Goal: Task Accomplishment & Management: Use online tool/utility

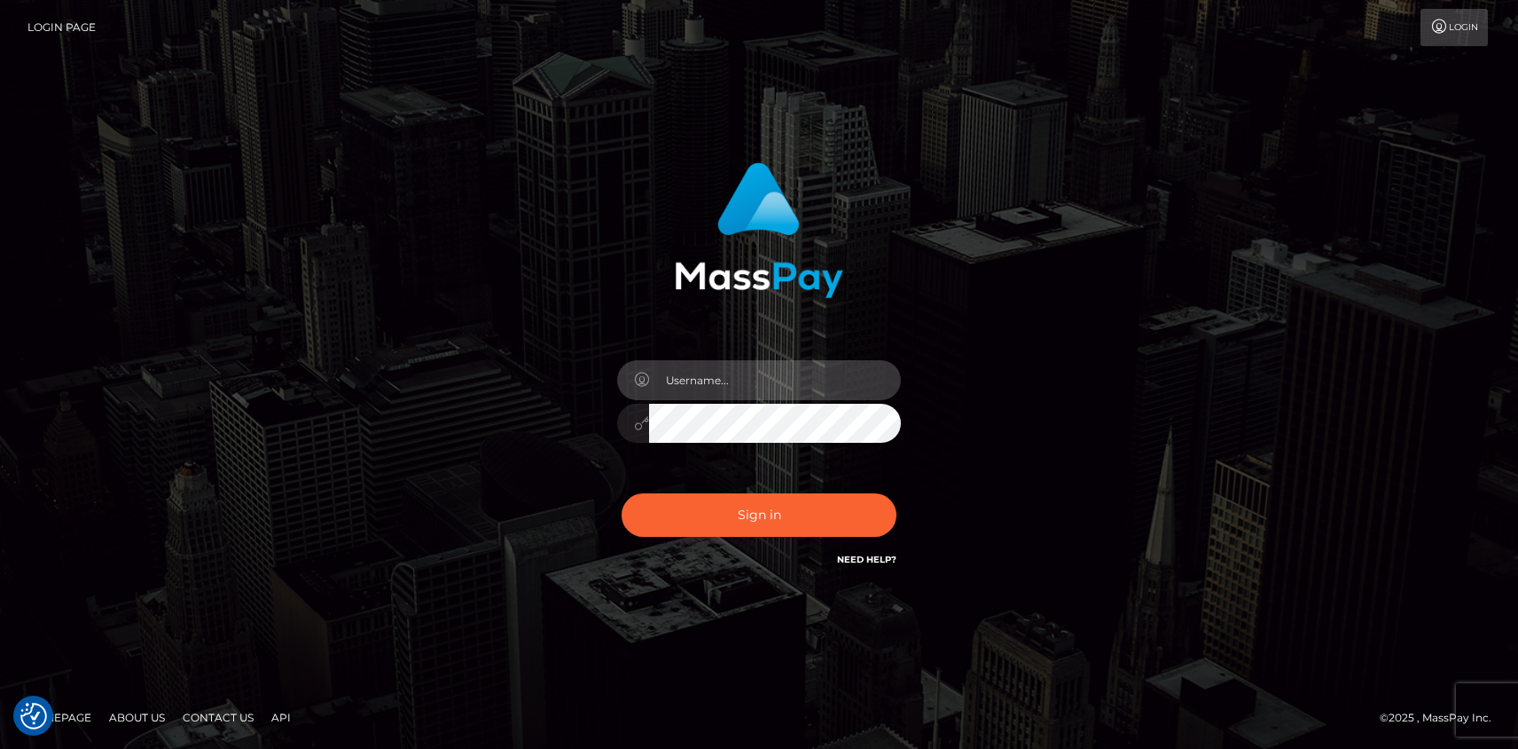
click at [747, 392] on input "text" at bounding box center [775, 380] width 252 height 40
type input "mislam"
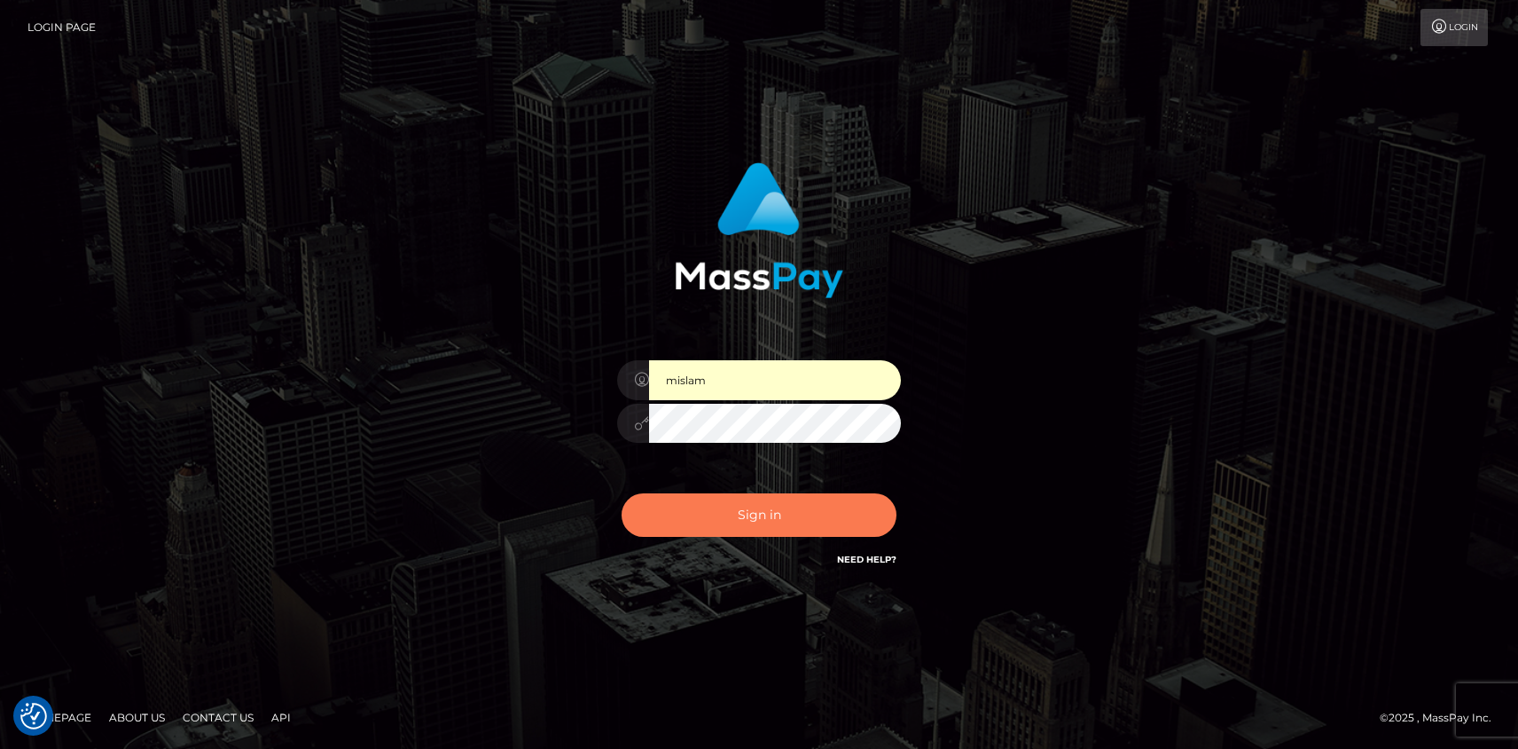
click at [780, 532] on button "Sign in" at bounding box center [759, 514] width 275 height 43
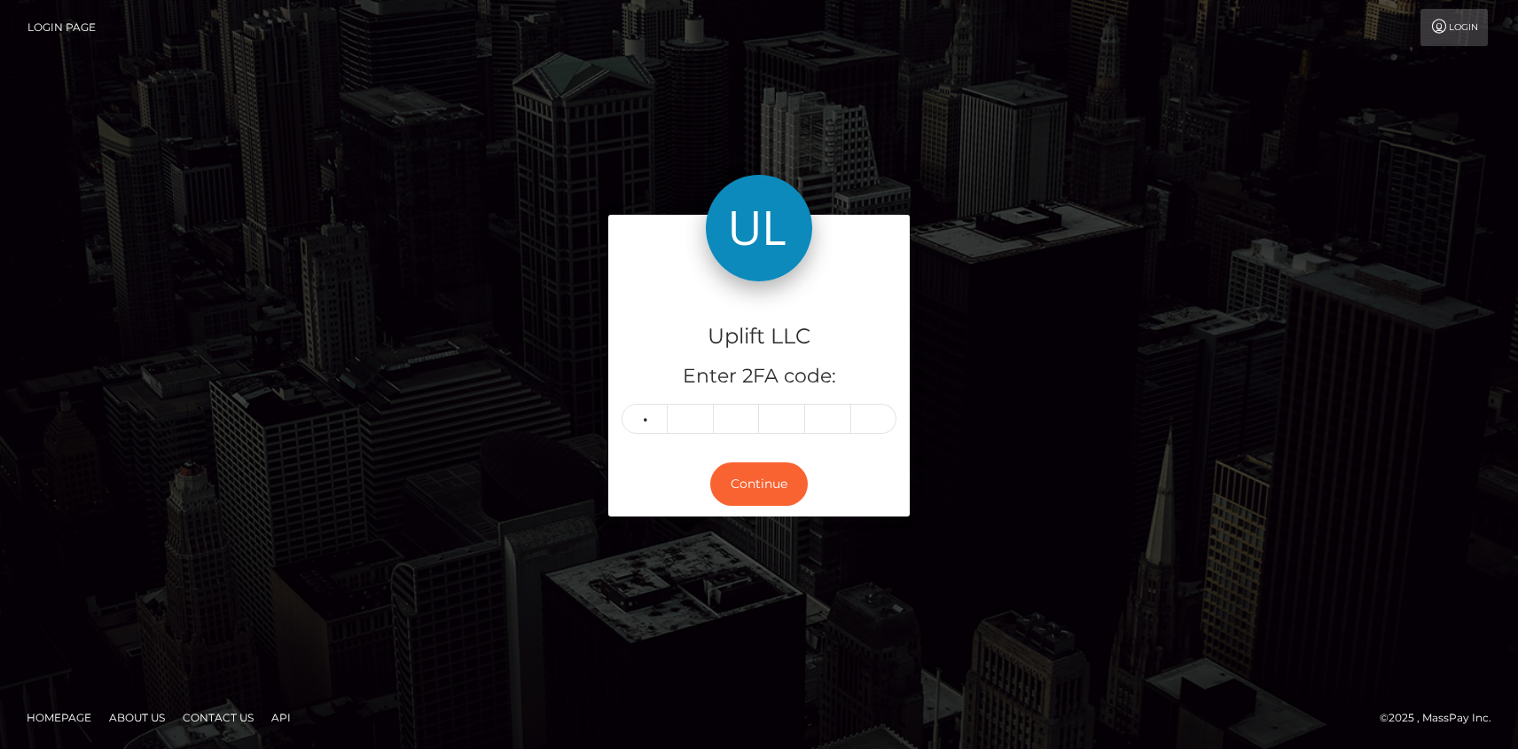
type input "9"
type input "8"
type input "5"
type input "7"
type input "2"
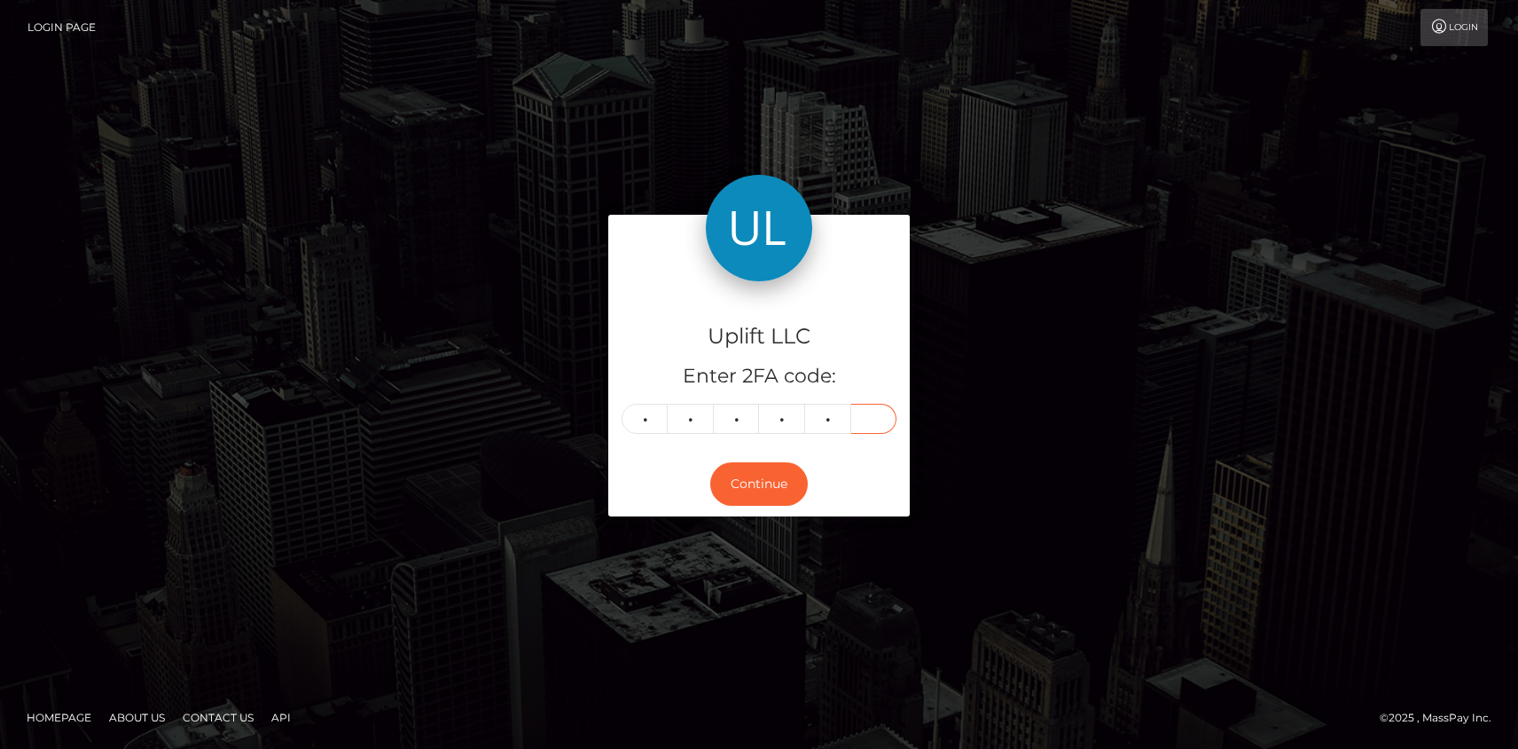
type input "0"
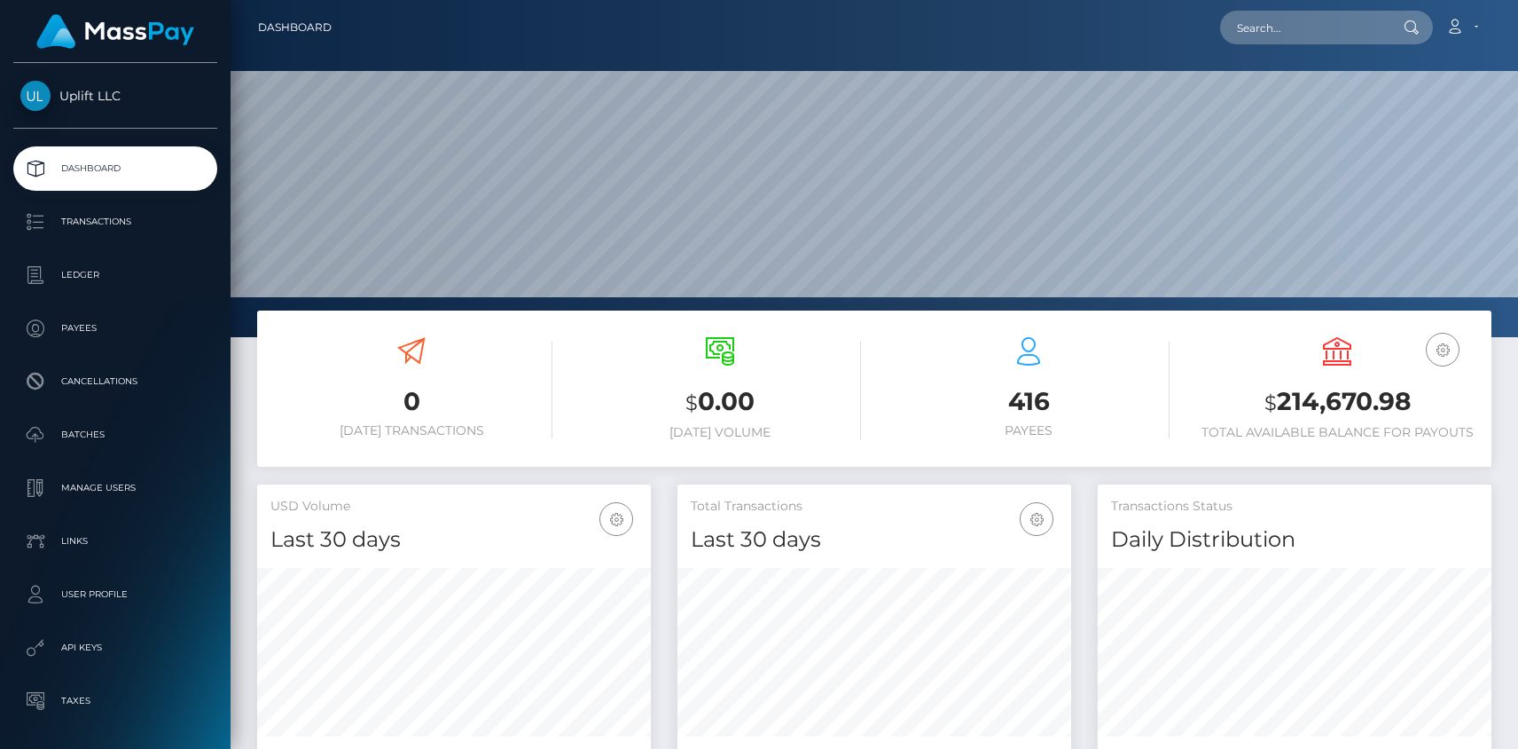
scroll to position [314, 394]
click at [97, 434] on p "Batches" at bounding box center [115, 434] width 190 height 27
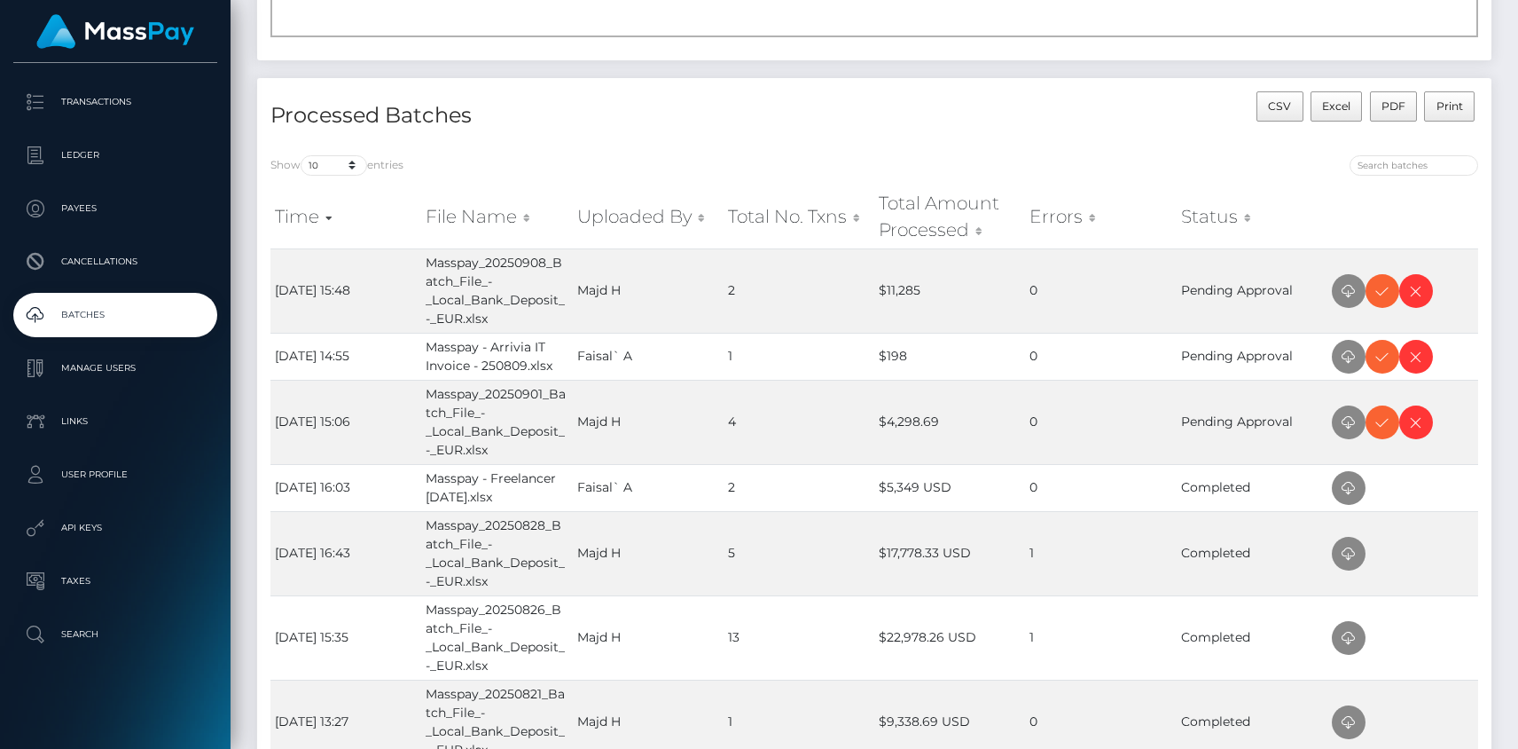
scroll to position [328, 0]
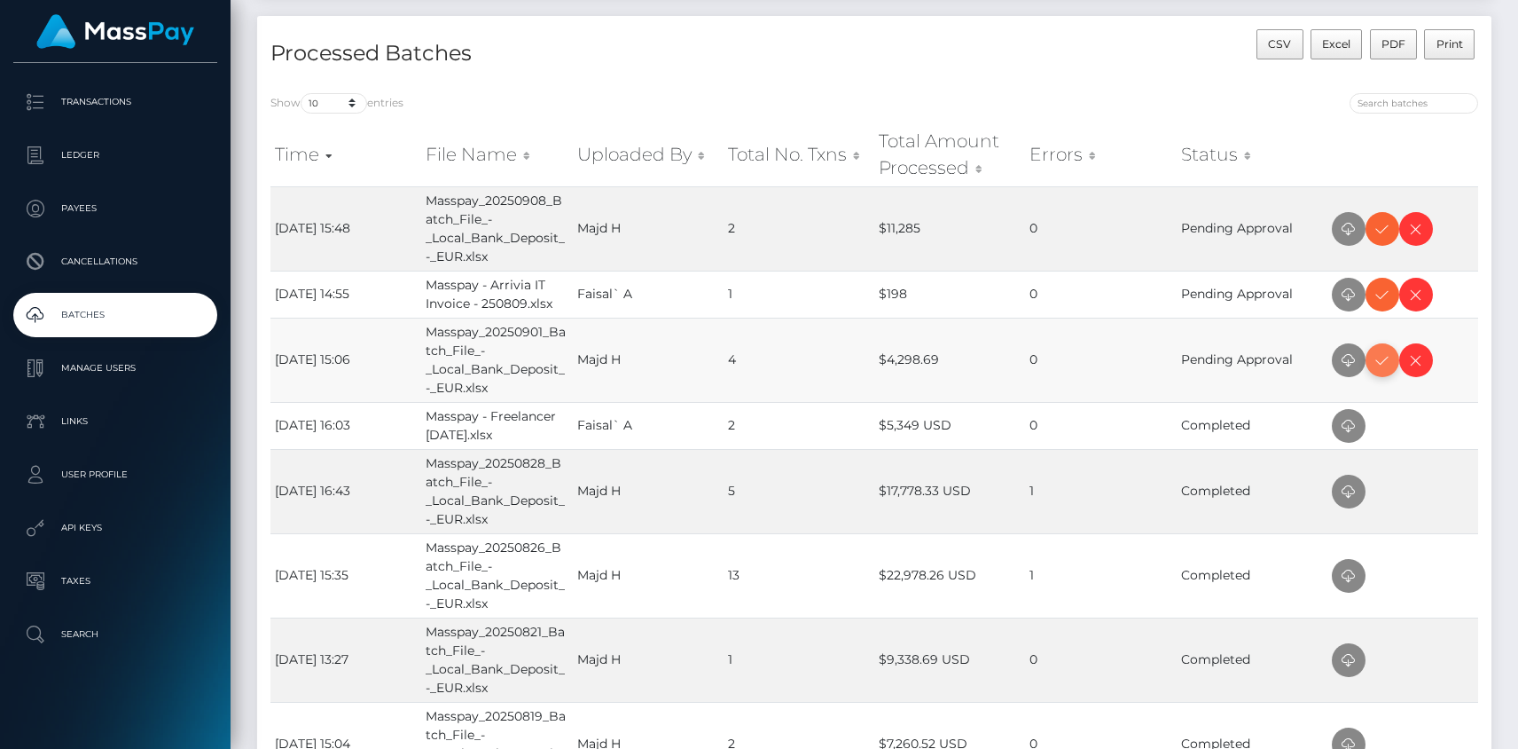
click at [1391, 366] on icon at bounding box center [1382, 360] width 21 height 22
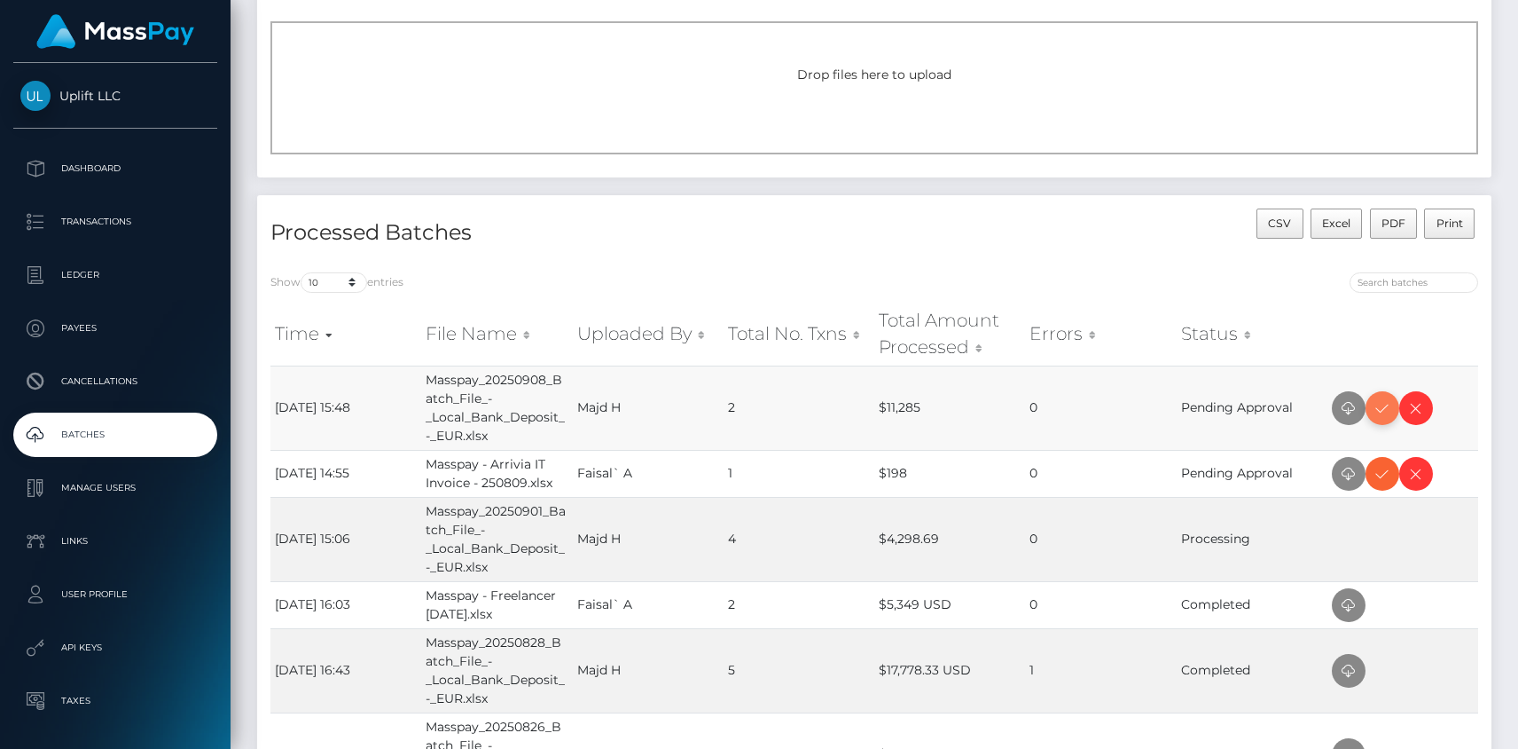
scroll to position [151, 0]
click at [1377, 477] on icon at bounding box center [1382, 472] width 21 height 22
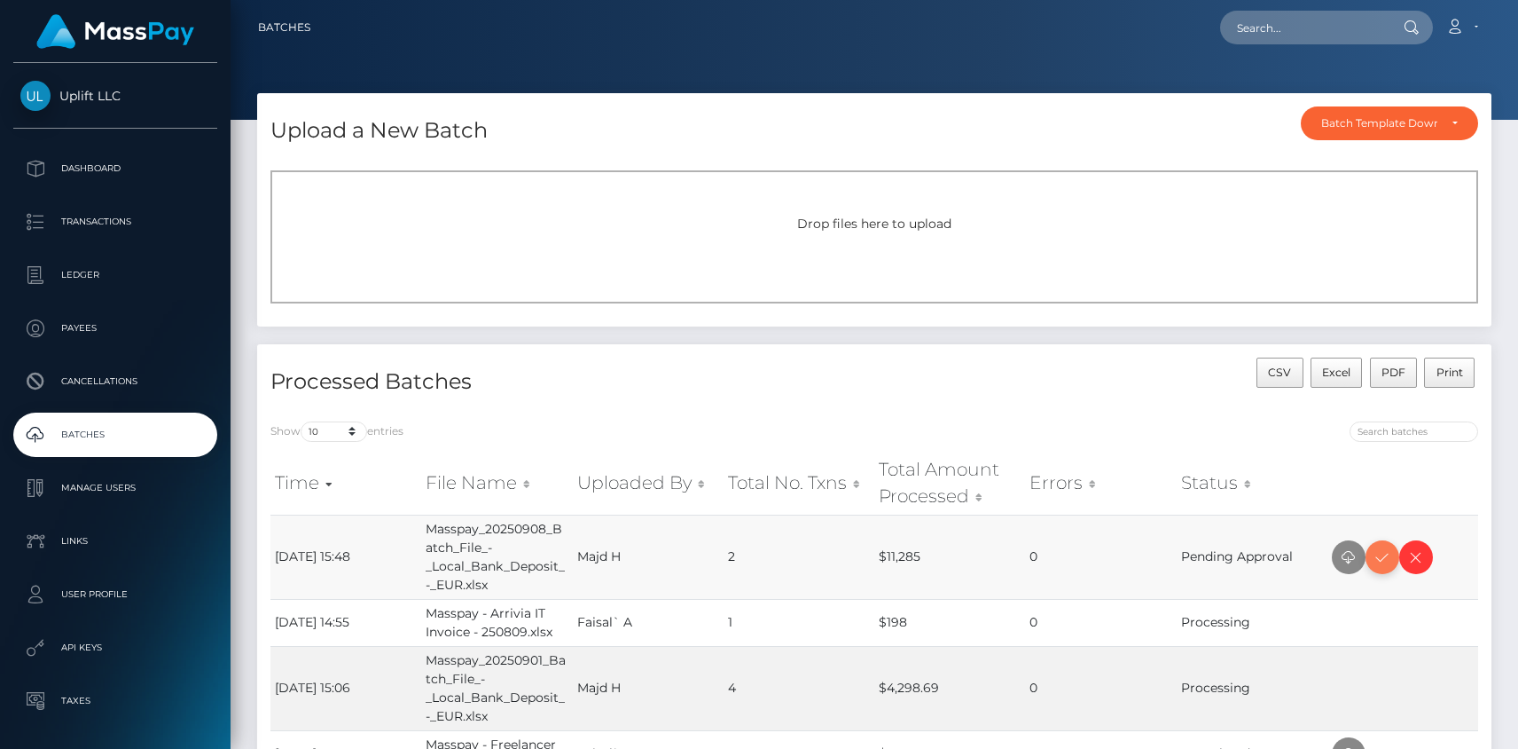
click at [1380, 547] on icon at bounding box center [1382, 557] width 21 height 22
